Goal: Information Seeking & Learning: Learn about a topic

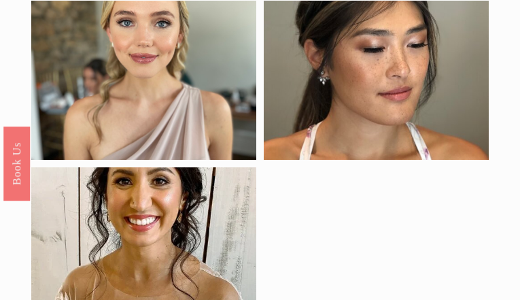
scroll to position [1019, 0]
